Goal: Find specific page/section: Find specific page/section

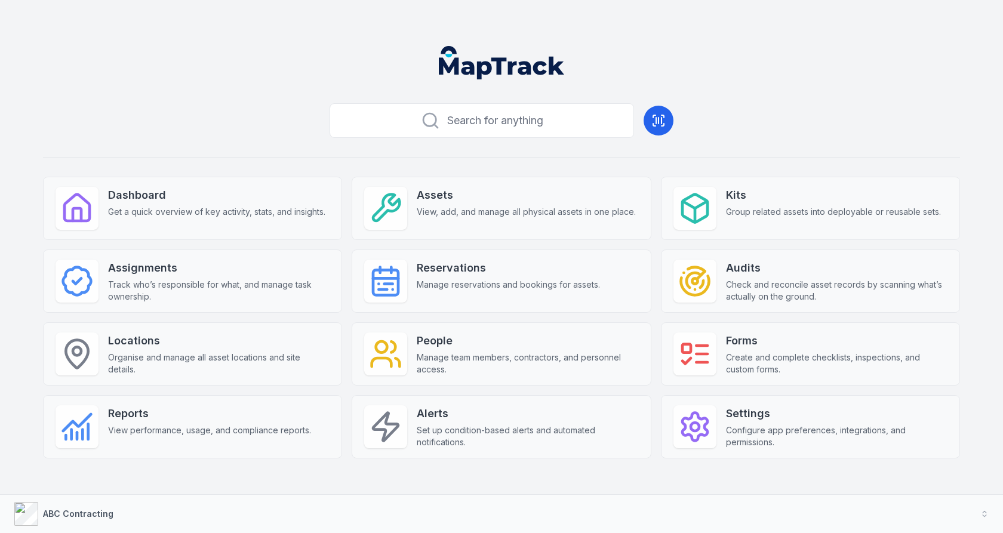
click at [423, 153] on div "Search for anything Dashboard Get a quick overview of key activity, stats, and …" at bounding box center [501, 298] width 917 height 398
click at [678, 50] on header at bounding box center [501, 67] width 975 height 62
drag, startPoint x: 554, startPoint y: 53, endPoint x: 583, endPoint y: 51, distance: 29.9
click at [583, 51] on header at bounding box center [501, 67] width 975 height 62
drag, startPoint x: 524, startPoint y: 72, endPoint x: 595, endPoint y: 72, distance: 70.5
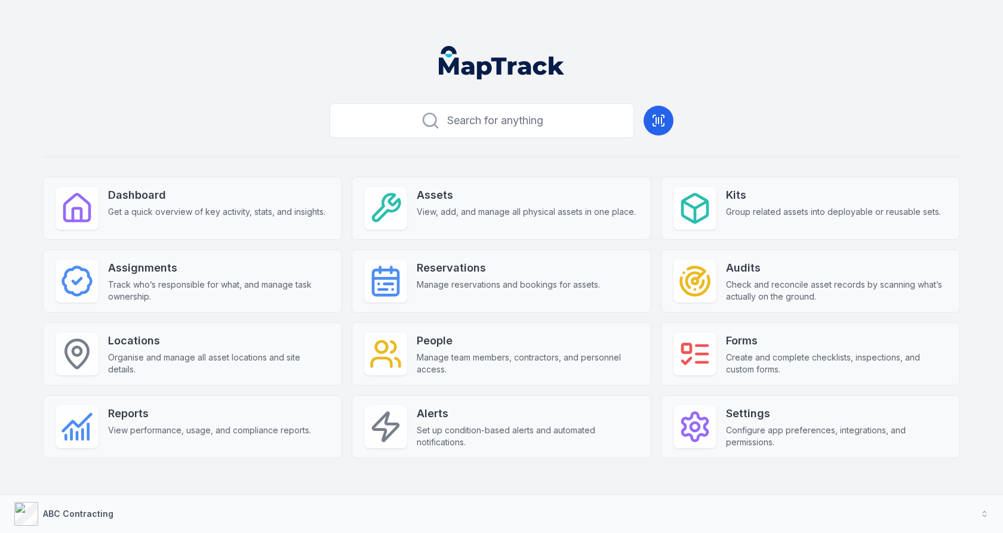
click at [595, 72] on header at bounding box center [501, 67] width 975 height 62
click at [213, 518] on button "ABC Contracting" at bounding box center [501, 514] width 1003 height 38
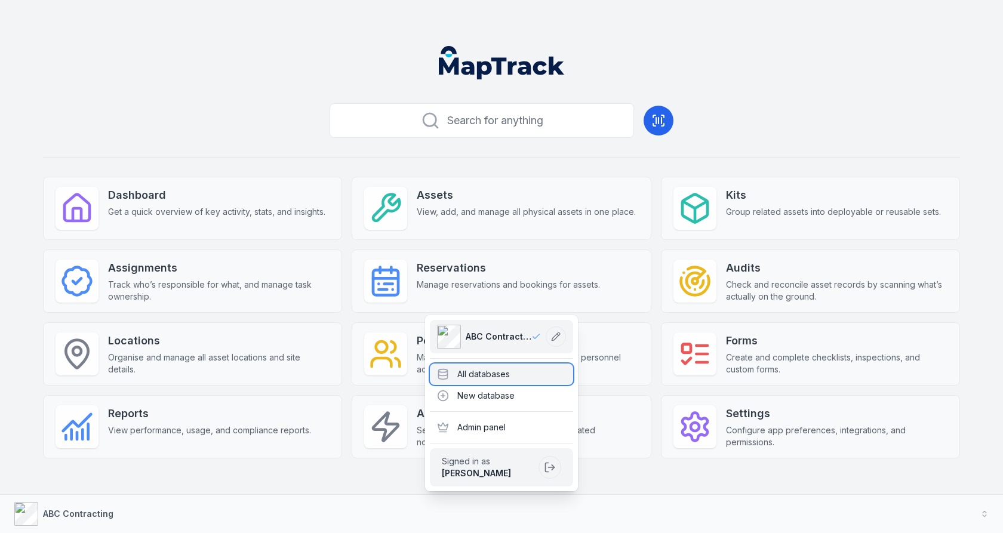
click at [483, 374] on div "All databases" at bounding box center [501, 374] width 143 height 21
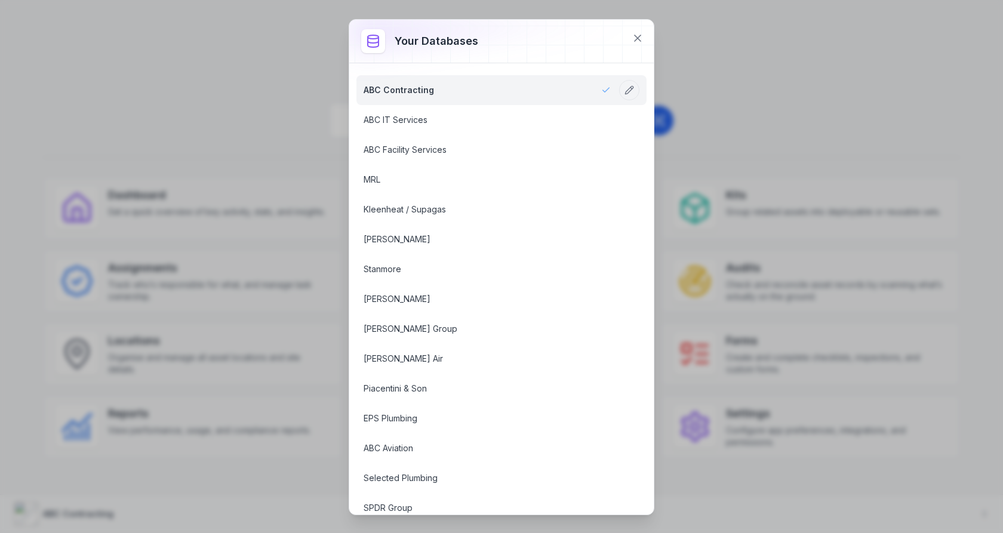
scroll to position [914, 0]
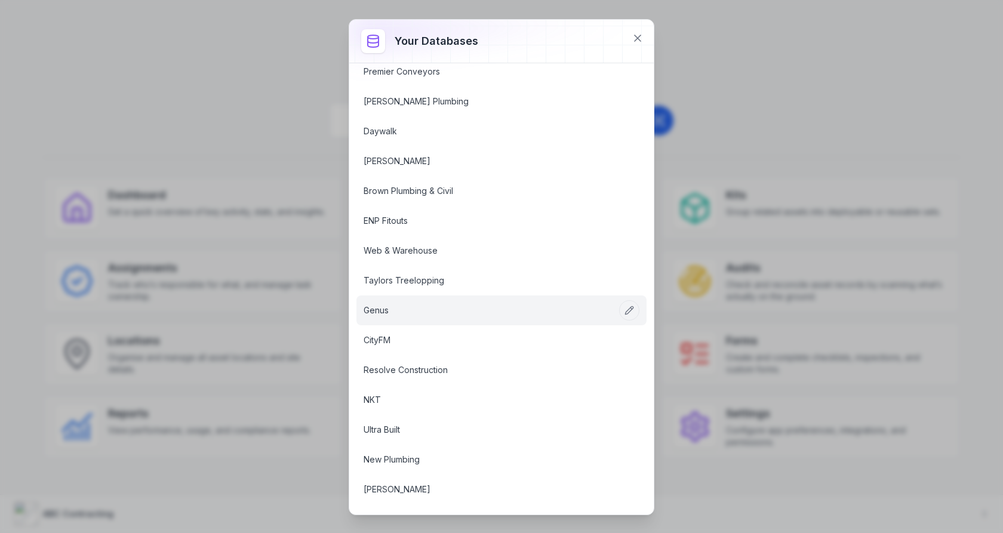
click at [448, 305] on link "Genus" at bounding box center [487, 311] width 247 height 12
